Goal: Download file/media

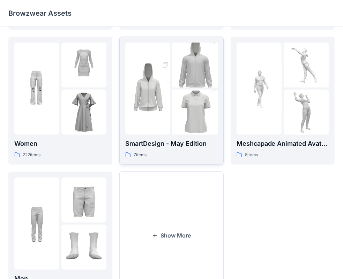
scroll to position [139, 0]
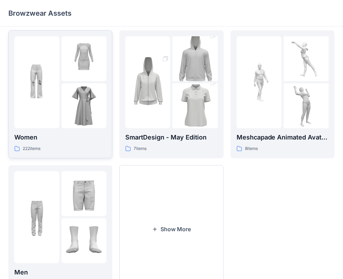
click at [68, 96] on img at bounding box center [83, 105] width 45 height 45
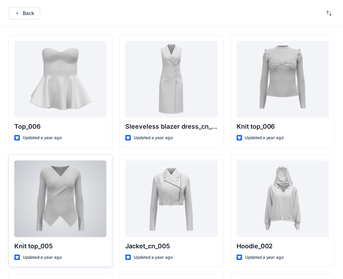
click at [71, 206] on div at bounding box center [60, 198] width 92 height 77
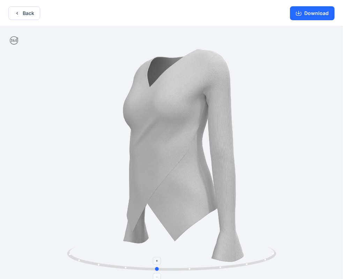
drag, startPoint x: 217, startPoint y: 256, endPoint x: 202, endPoint y: 261, distance: 16.0
click at [203, 261] on icon at bounding box center [172, 259] width 211 height 26
drag, startPoint x: 197, startPoint y: 255, endPoint x: 190, endPoint y: 237, distance: 20.3
click at [190, 240] on div at bounding box center [171, 153] width 343 height 254
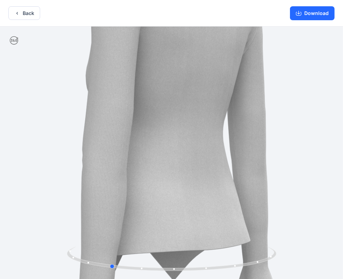
drag, startPoint x: 195, startPoint y: 253, endPoint x: 159, endPoint y: 234, distance: 40.7
click at [157, 251] on icon at bounding box center [172, 259] width 211 height 26
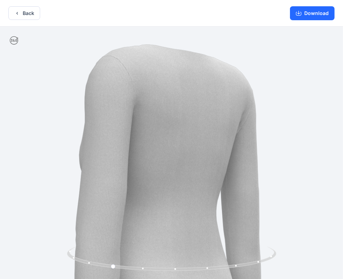
drag, startPoint x: 165, startPoint y: 141, endPoint x: 159, endPoint y: 236, distance: 94.9
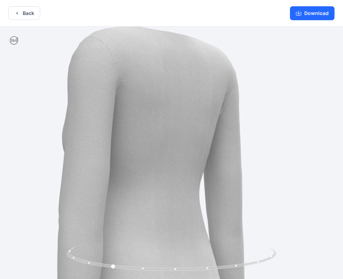
drag, startPoint x: 161, startPoint y: 144, endPoint x: 164, endPoint y: 190, distance: 45.4
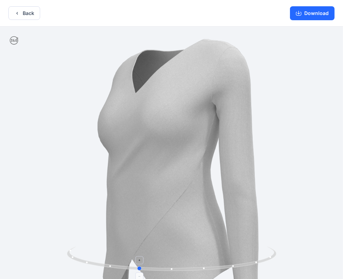
drag, startPoint x: 114, startPoint y: 265, endPoint x: 141, endPoint y: 255, distance: 29.0
click at [141, 255] on icon at bounding box center [172, 259] width 211 height 26
click at [319, 15] on button "Download" at bounding box center [312, 13] width 45 height 14
click at [25, 14] on button "Back" at bounding box center [24, 13] width 32 height 14
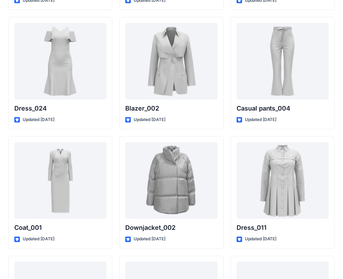
scroll to position [876, 0]
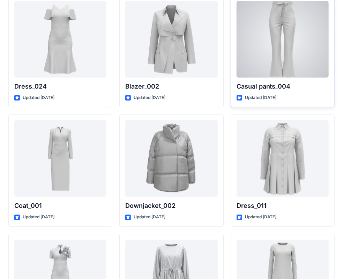
click at [295, 51] on div at bounding box center [282, 39] width 92 height 77
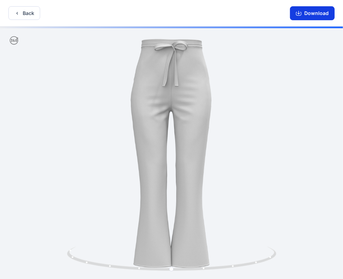
click at [312, 12] on button "Download" at bounding box center [312, 13] width 45 height 14
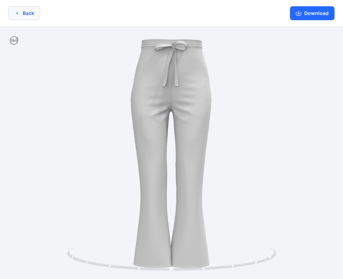
click at [19, 11] on icon "button" at bounding box center [17, 13] width 6 height 6
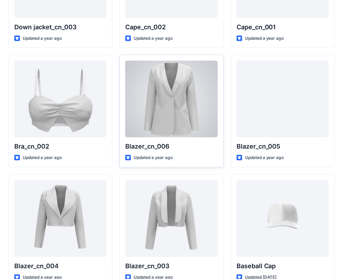
scroll to position [492, 0]
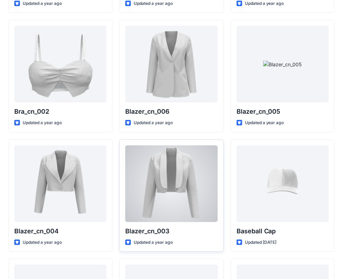
click at [166, 185] on div at bounding box center [171, 183] width 92 height 77
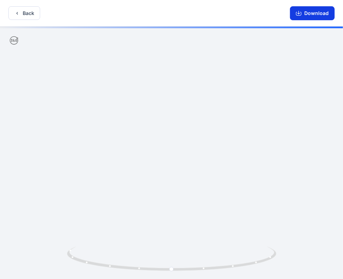
click at [312, 14] on button "Download" at bounding box center [312, 13] width 45 height 14
